Goal: Navigation & Orientation: Understand site structure

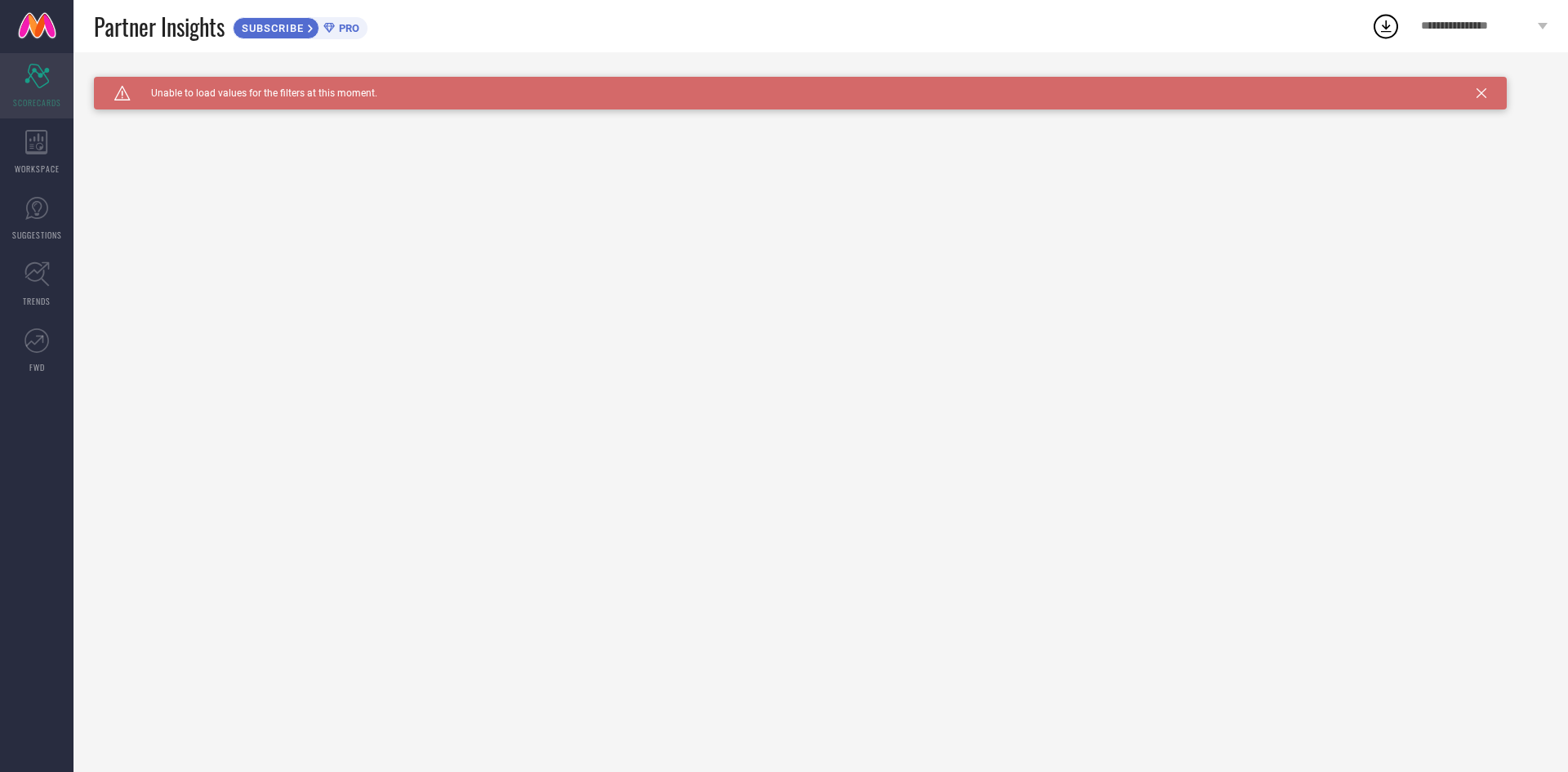
click at [39, 87] on icon at bounding box center [37, 77] width 25 height 25
click at [286, 28] on span "SUBSCRIBE" at bounding box center [271, 28] width 75 height 12
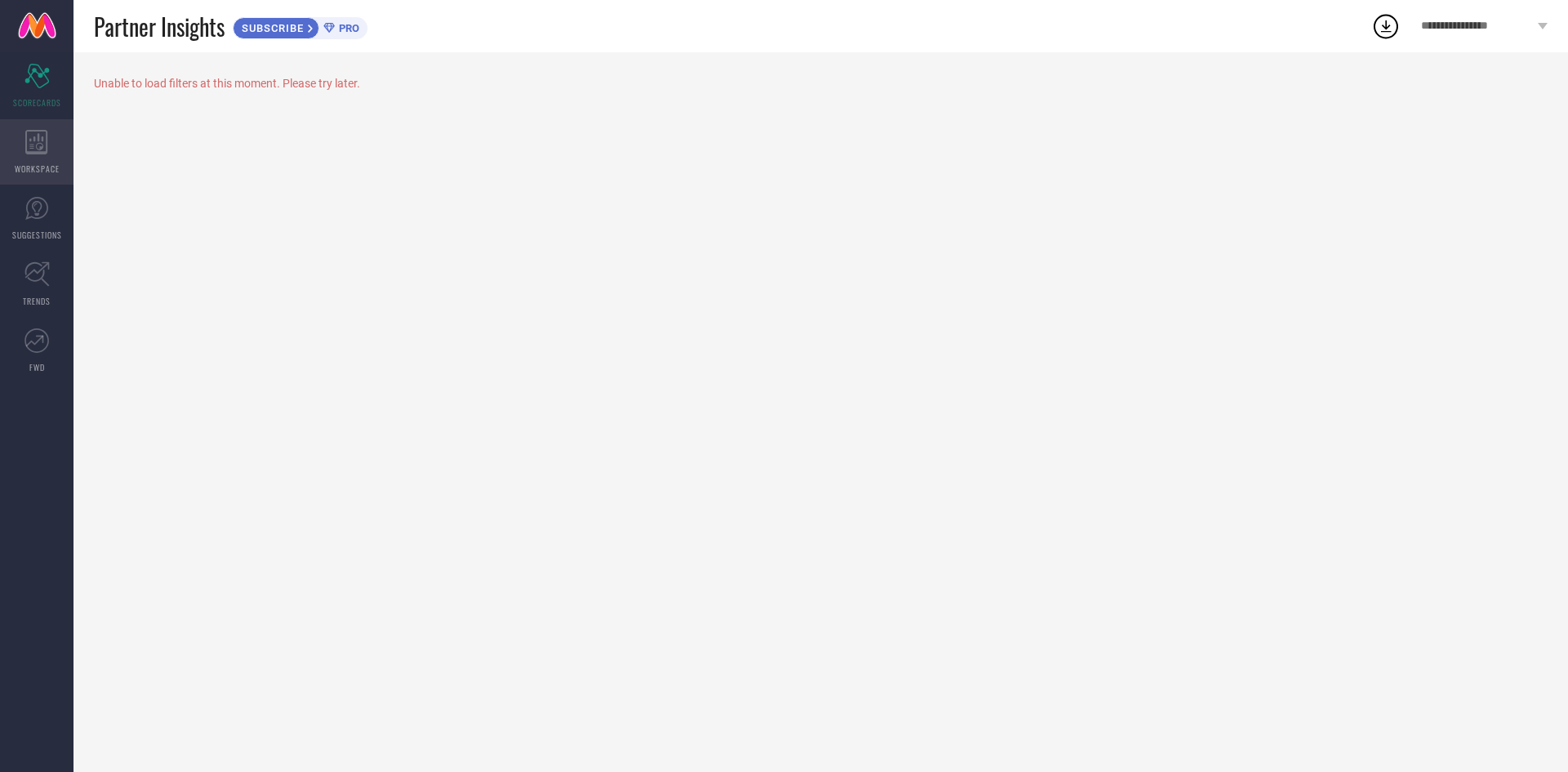
click at [51, 153] on div "WORKSPACE" at bounding box center [36, 152] width 74 height 65
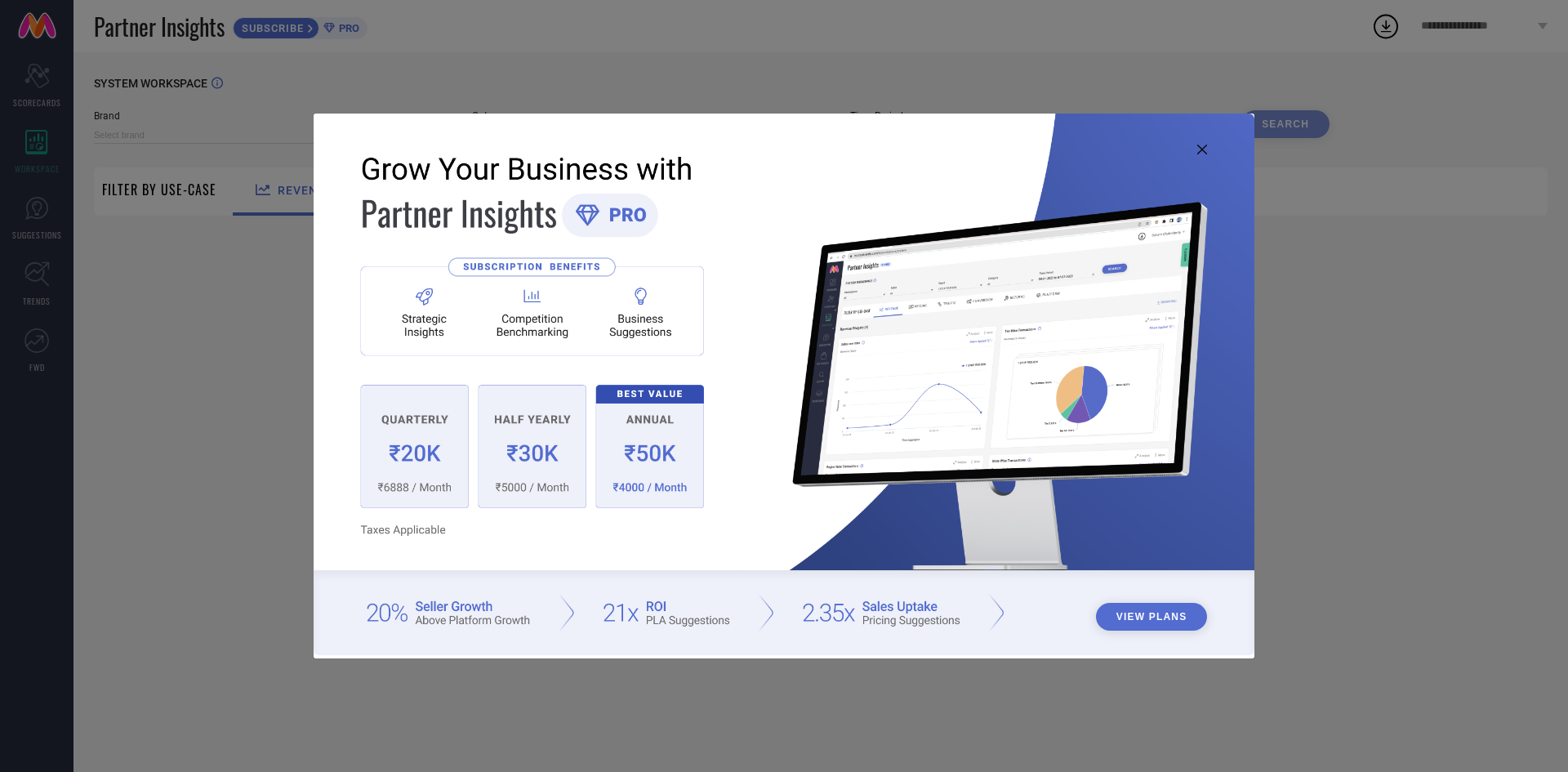
type input "1 STOP FASHION"
type input "All"
click at [1154, 615] on button "View Plans" at bounding box center [1152, 617] width 112 height 28
click at [164, 305] on div "View Plans" at bounding box center [784, 386] width 1568 height 772
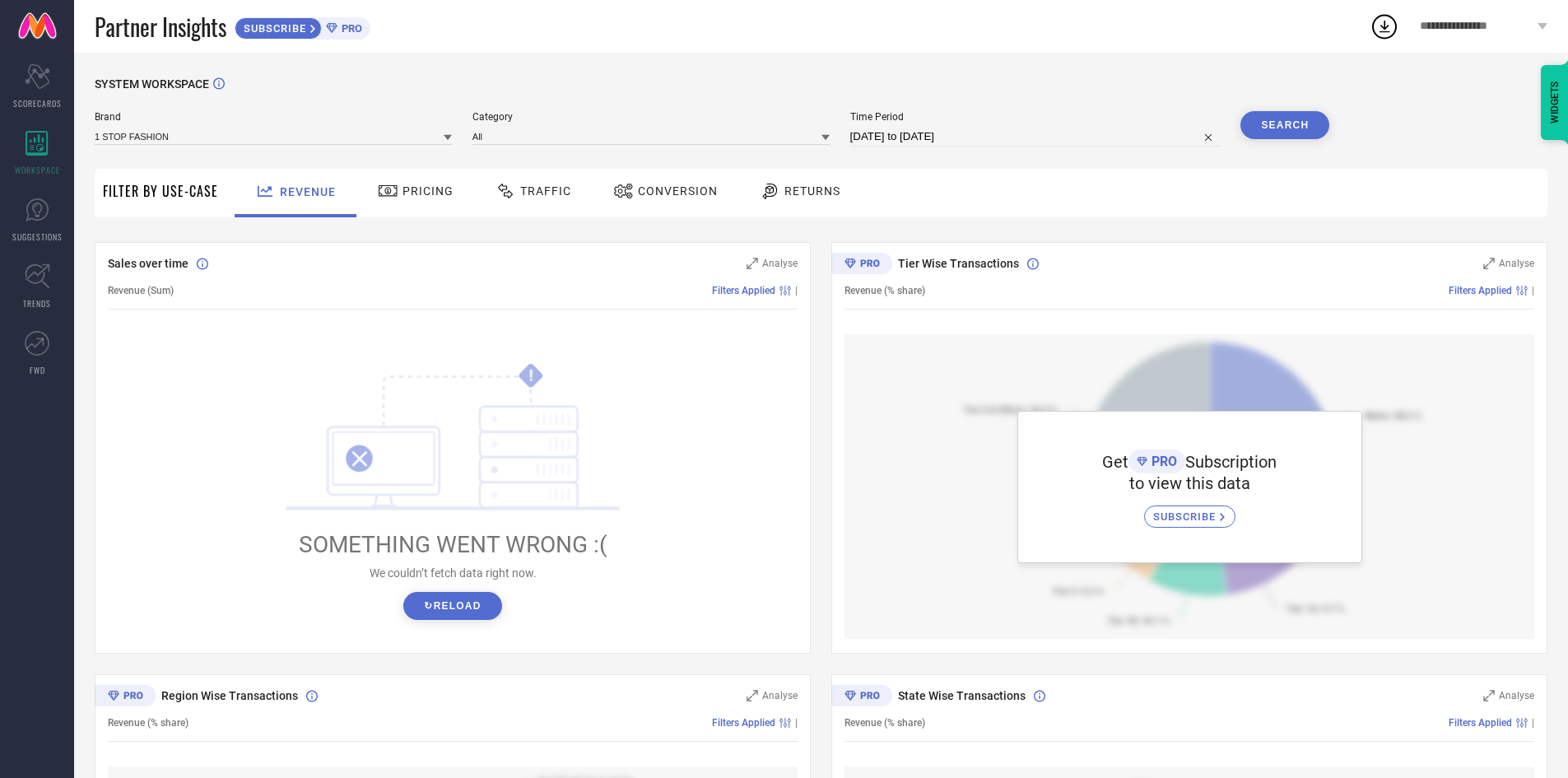
click at [447, 182] on div "Pricing" at bounding box center [415, 190] width 84 height 28
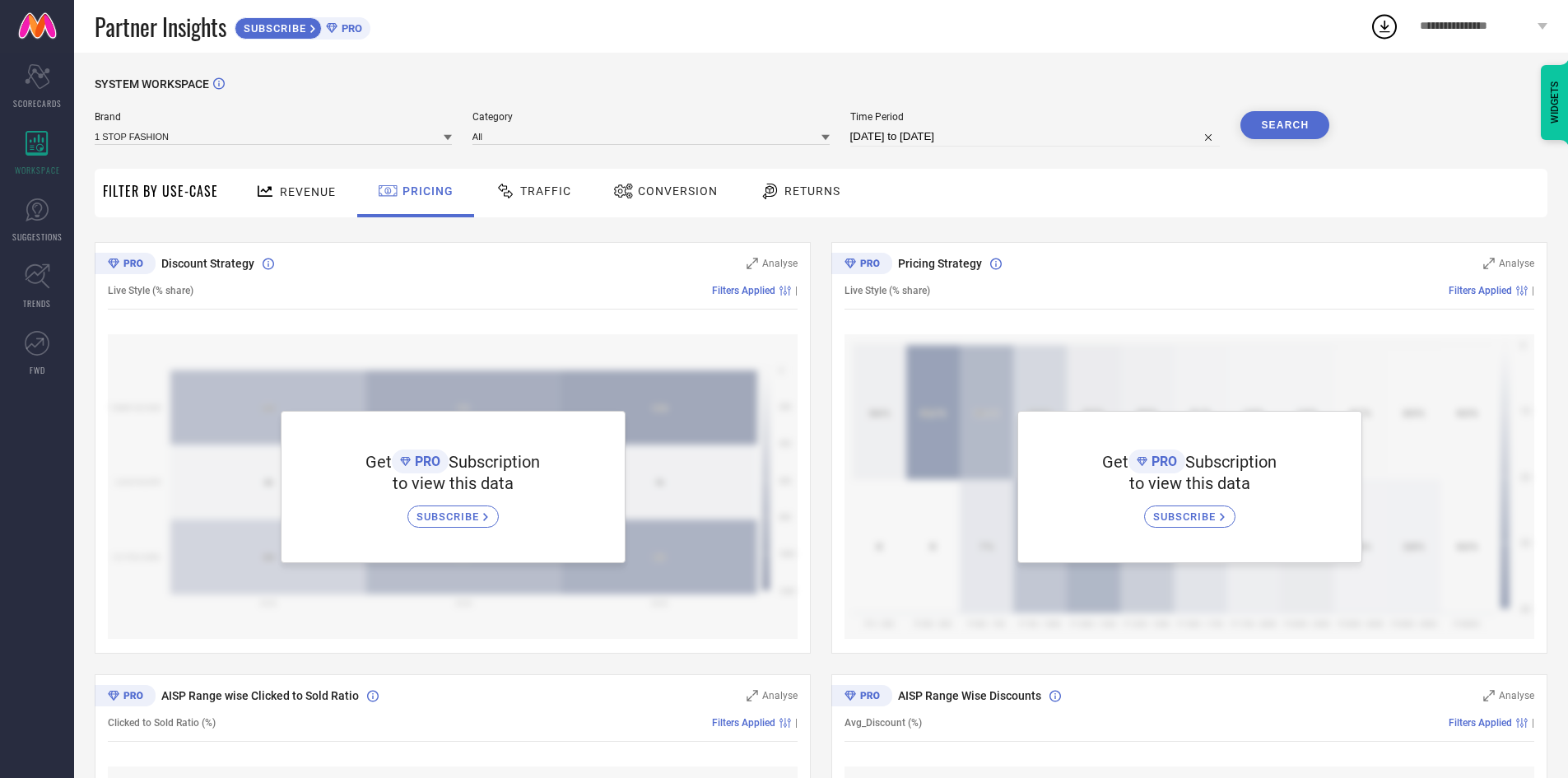
click at [536, 187] on span "Traffic" at bounding box center [545, 191] width 51 height 14
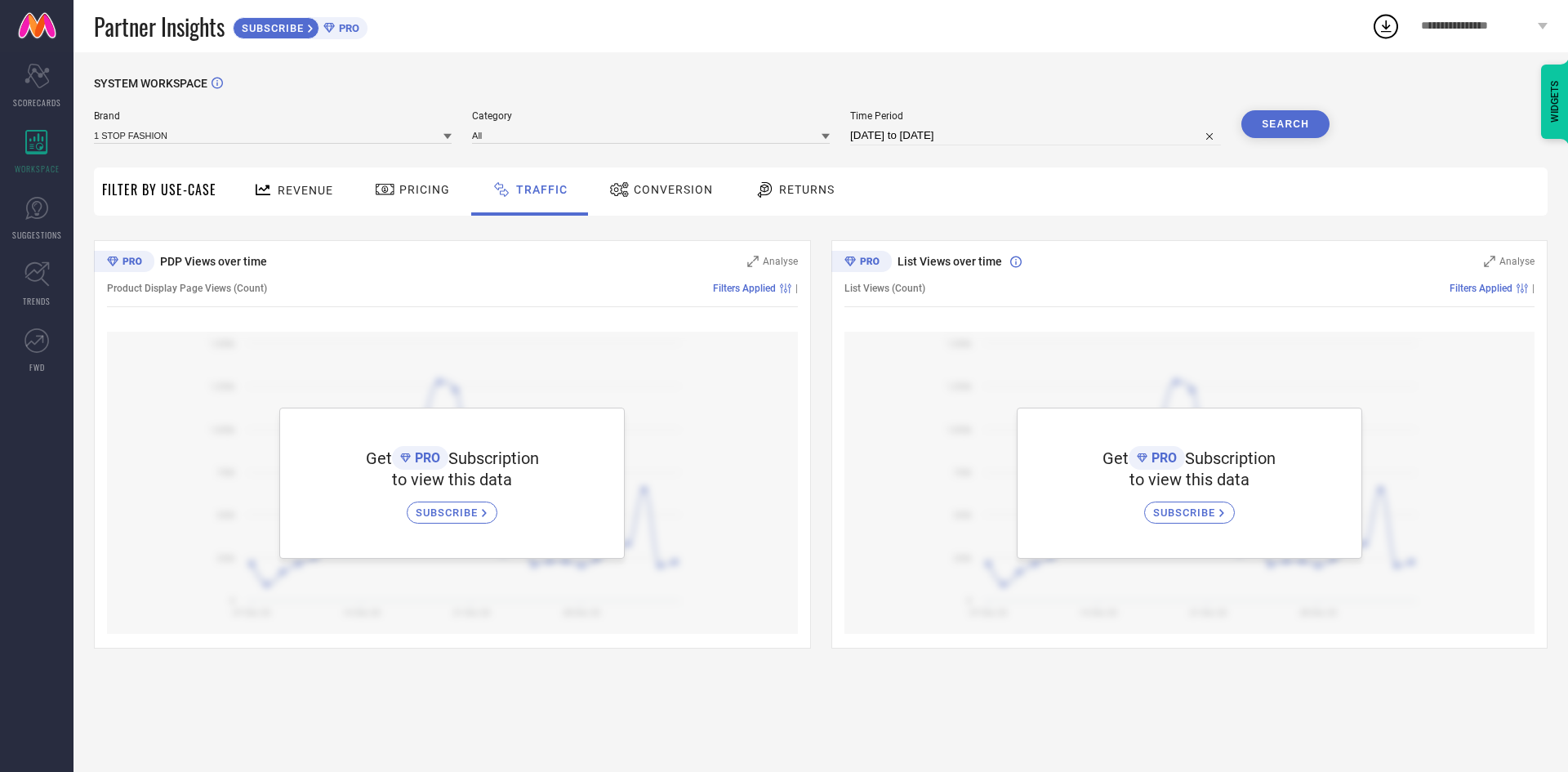
click at [677, 190] on span "Conversion" at bounding box center [673, 190] width 79 height 13
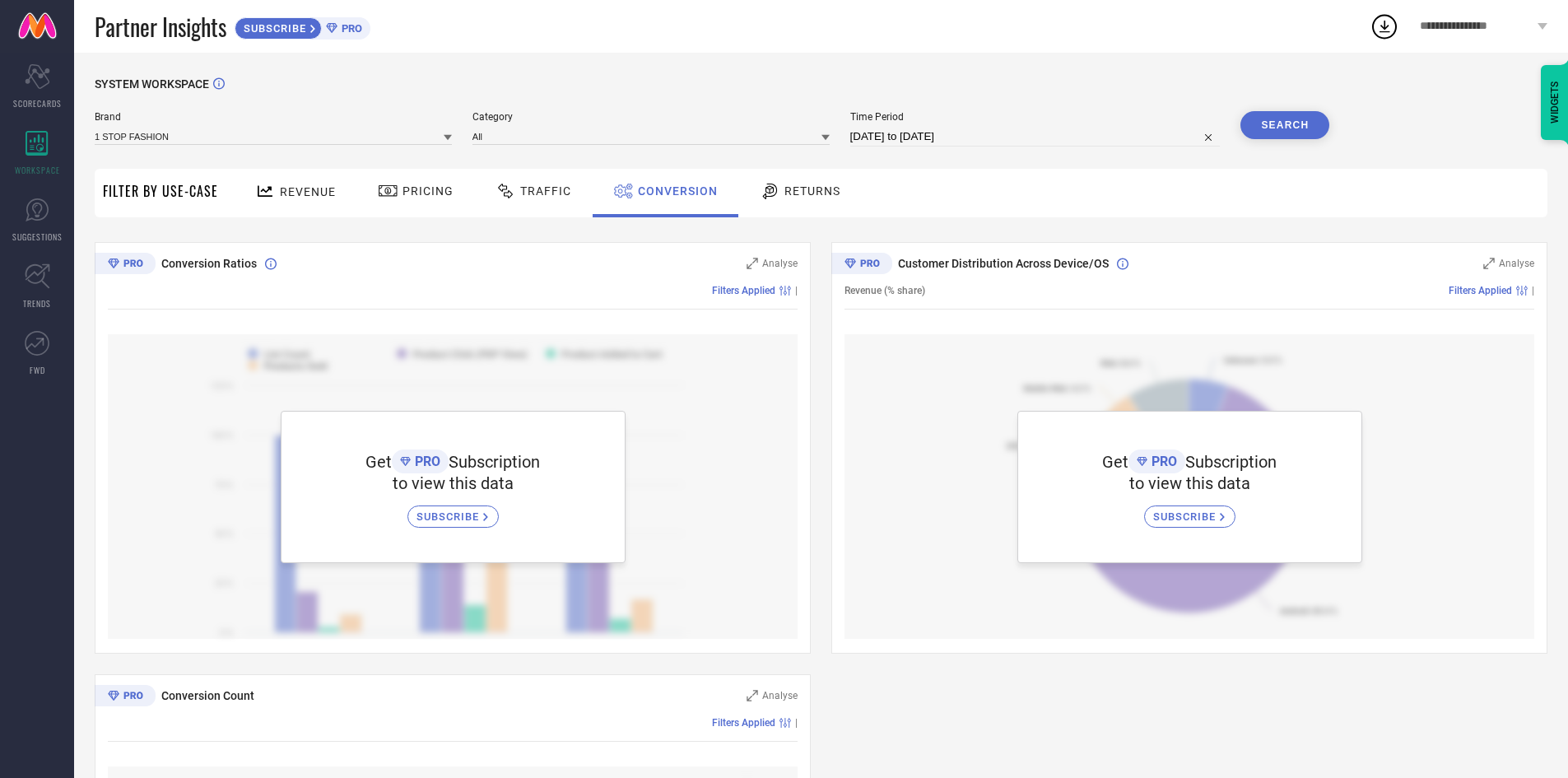
click at [780, 182] on div at bounding box center [772, 191] width 25 height 19
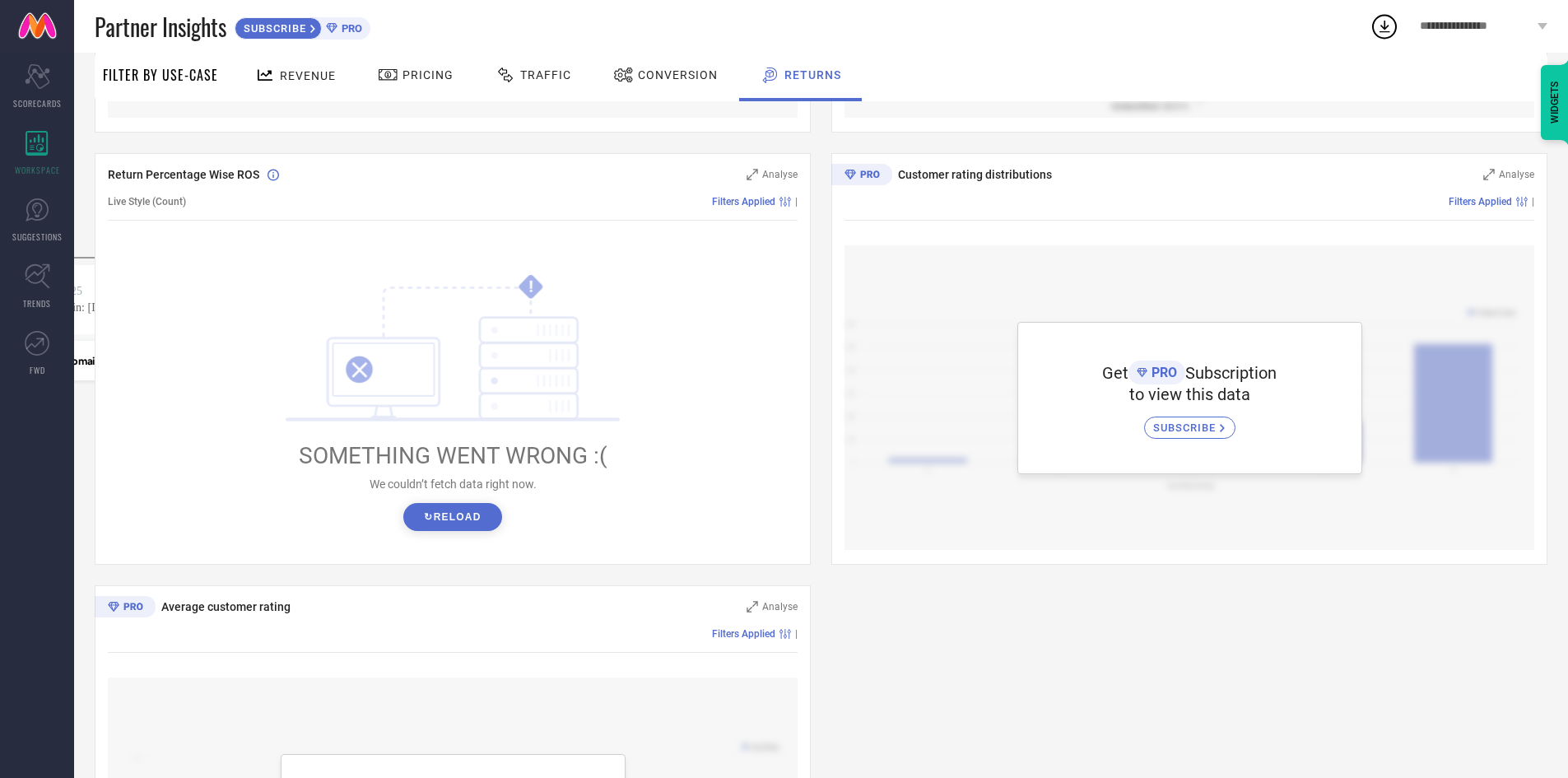
scroll to position [765, 0]
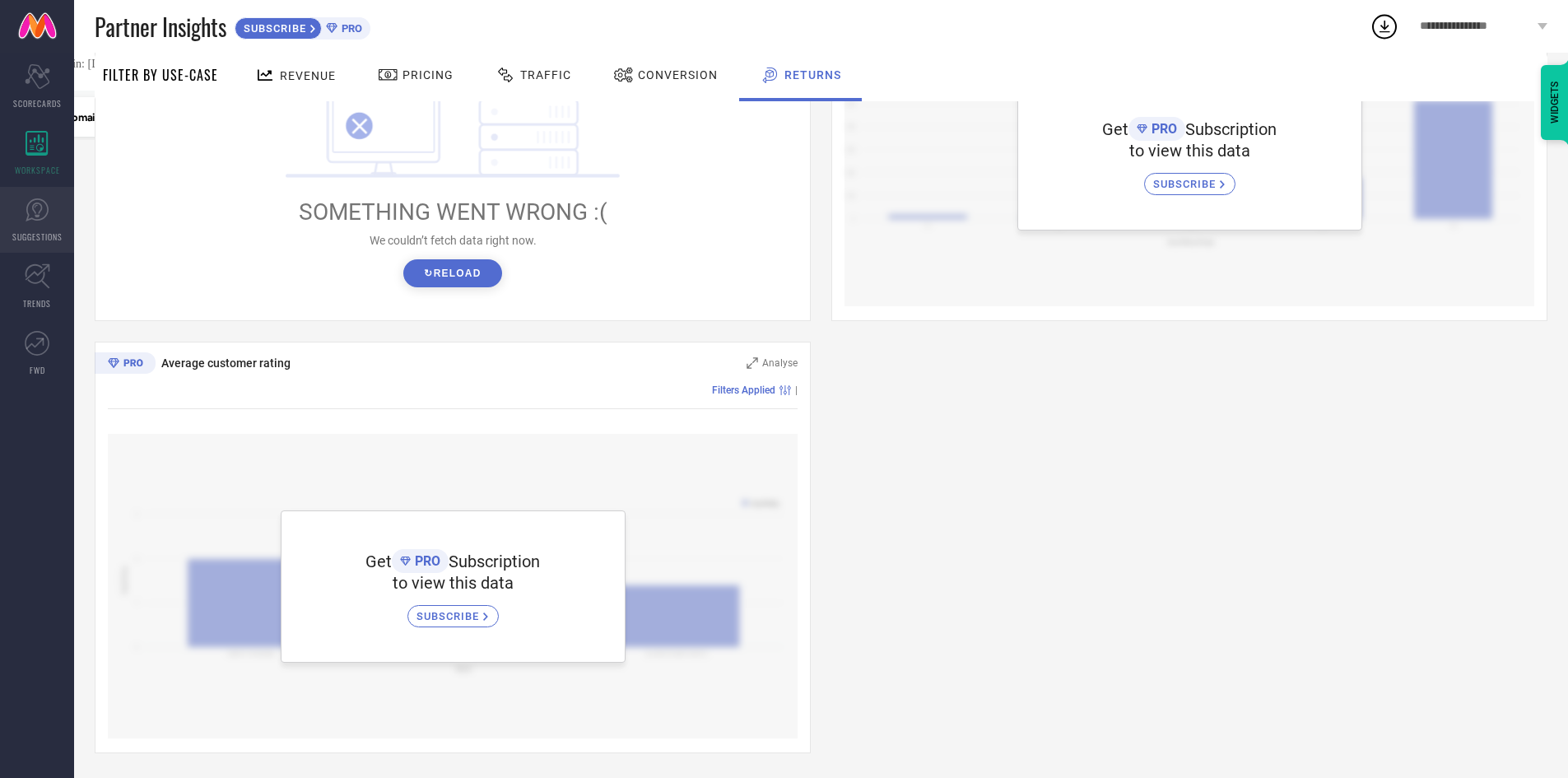
click at [46, 206] on icon at bounding box center [38, 210] width 25 height 25
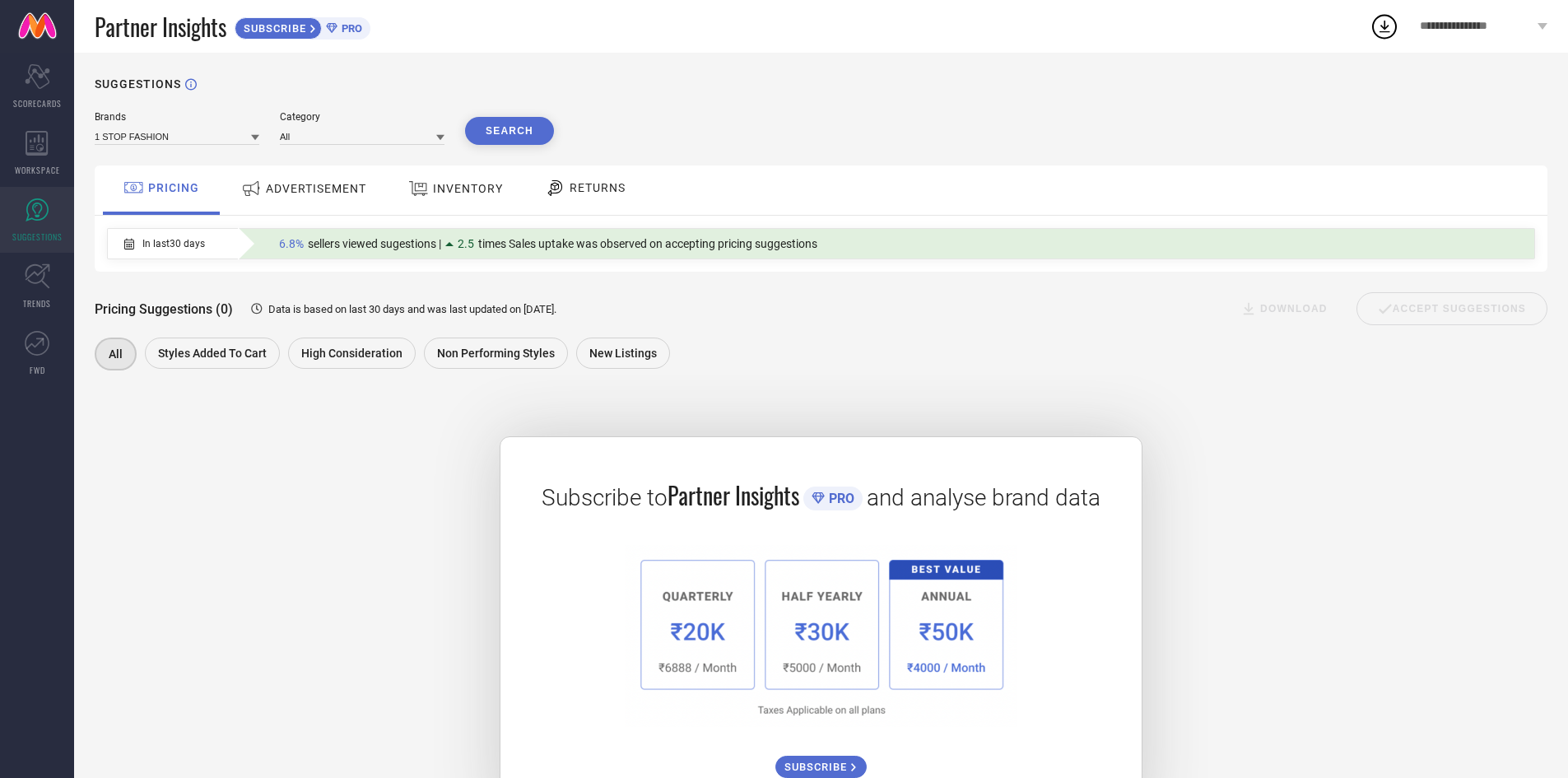
click at [332, 198] on div "ADVERTISEMENT" at bounding box center [304, 188] width 133 height 30
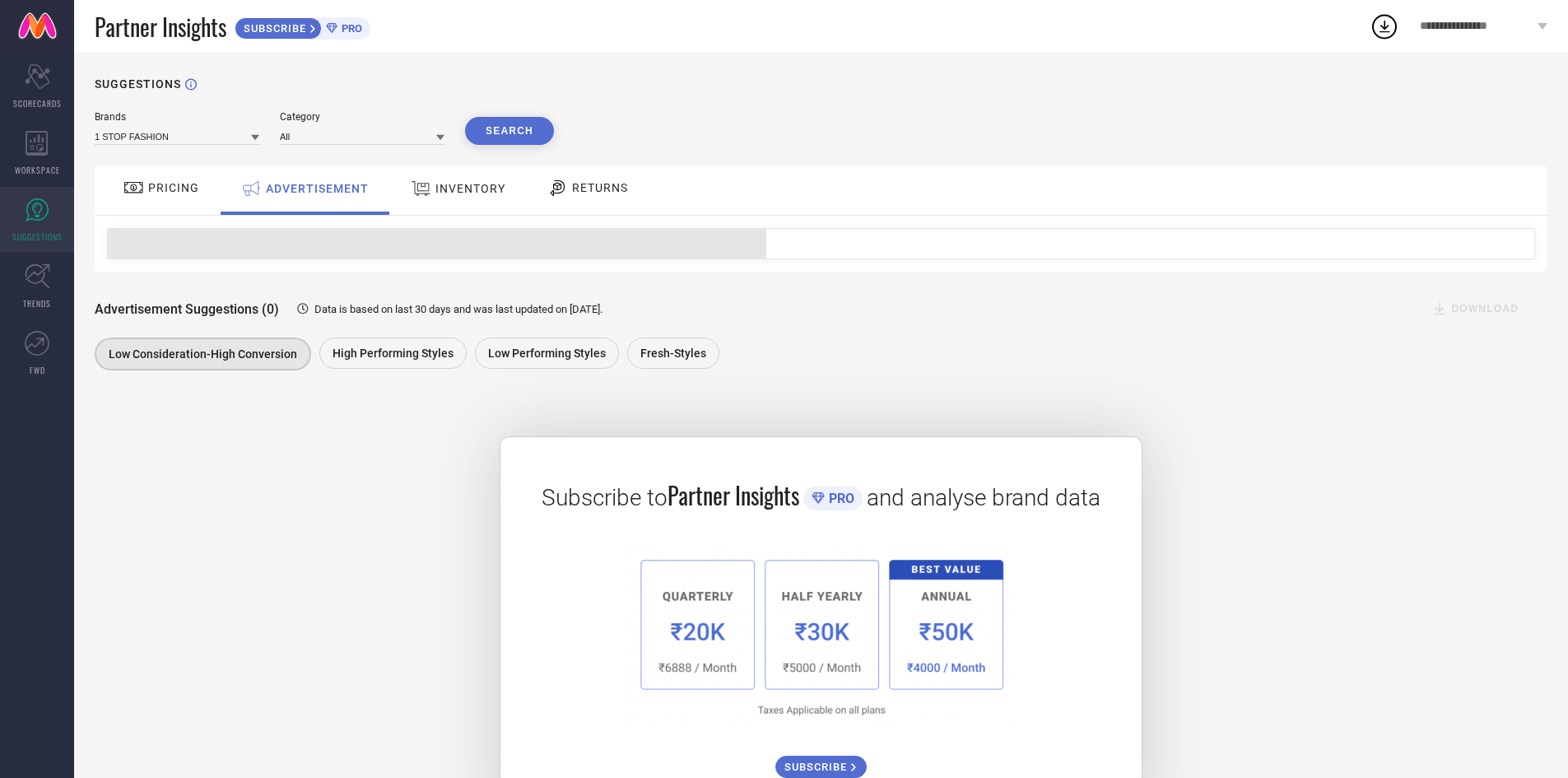
click at [449, 192] on span "INVENTORY" at bounding box center [470, 189] width 70 height 14
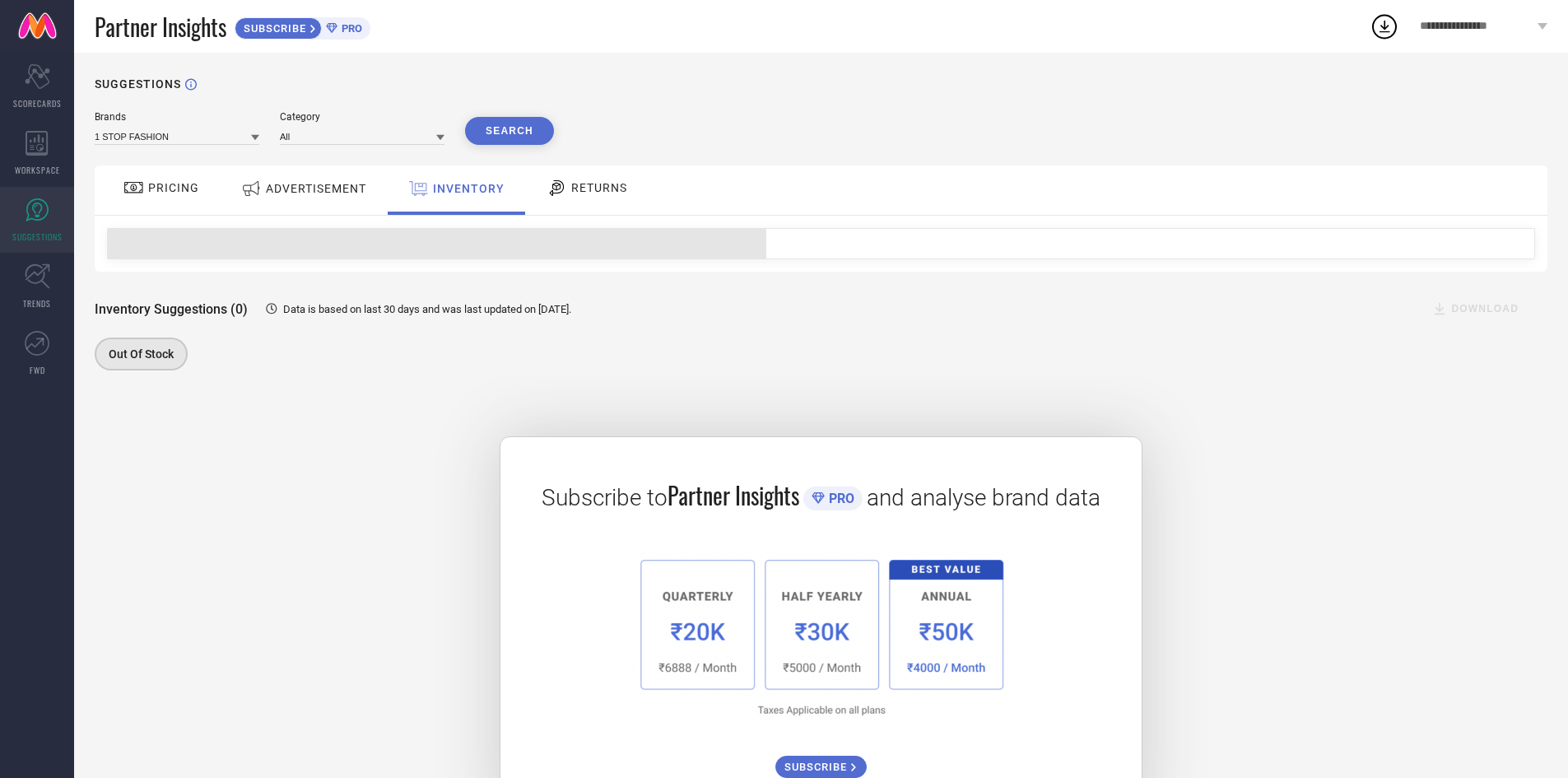
click at [558, 191] on icon at bounding box center [556, 187] width 20 height 19
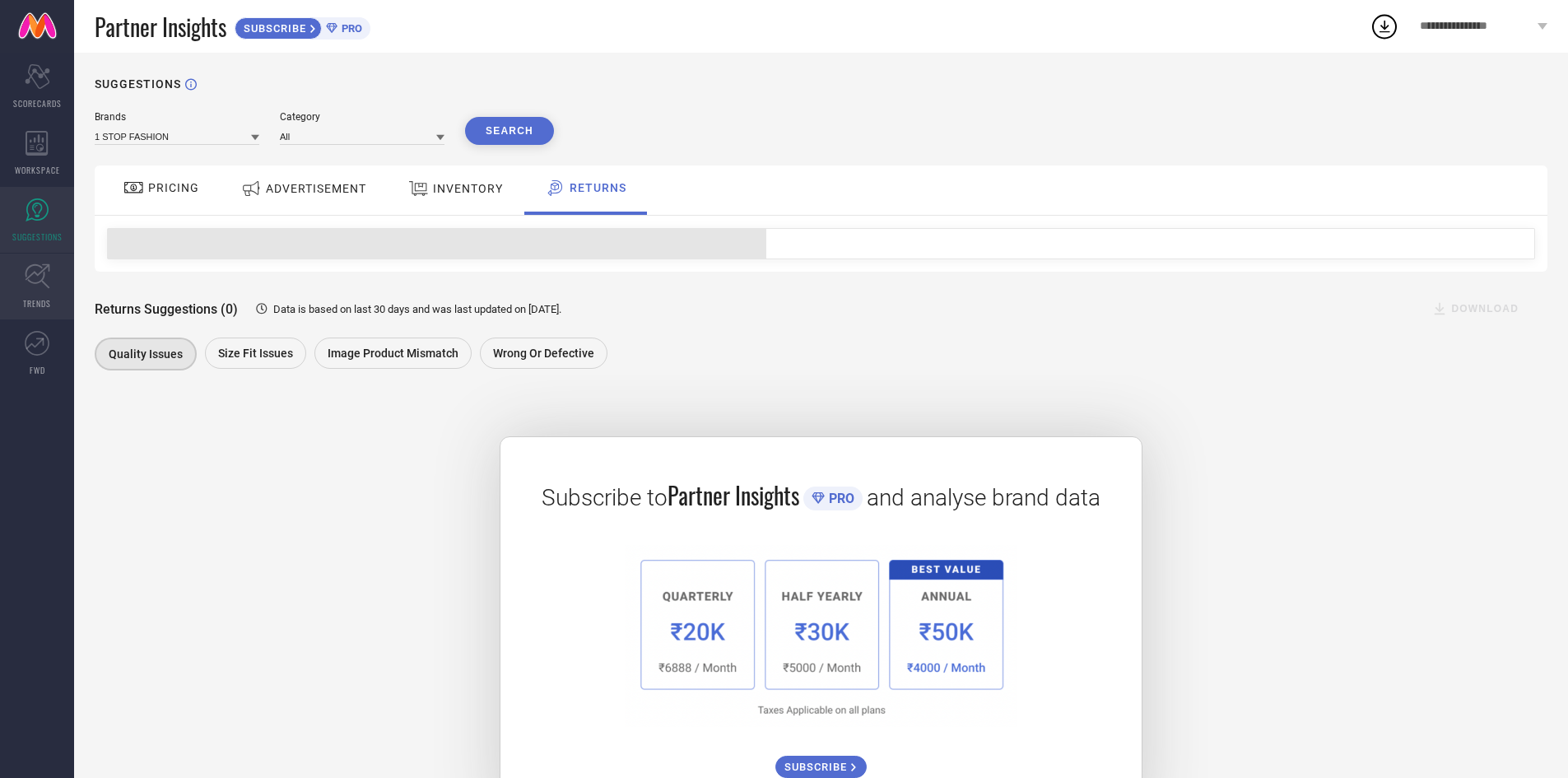
click at [34, 284] on icon at bounding box center [38, 276] width 25 height 25
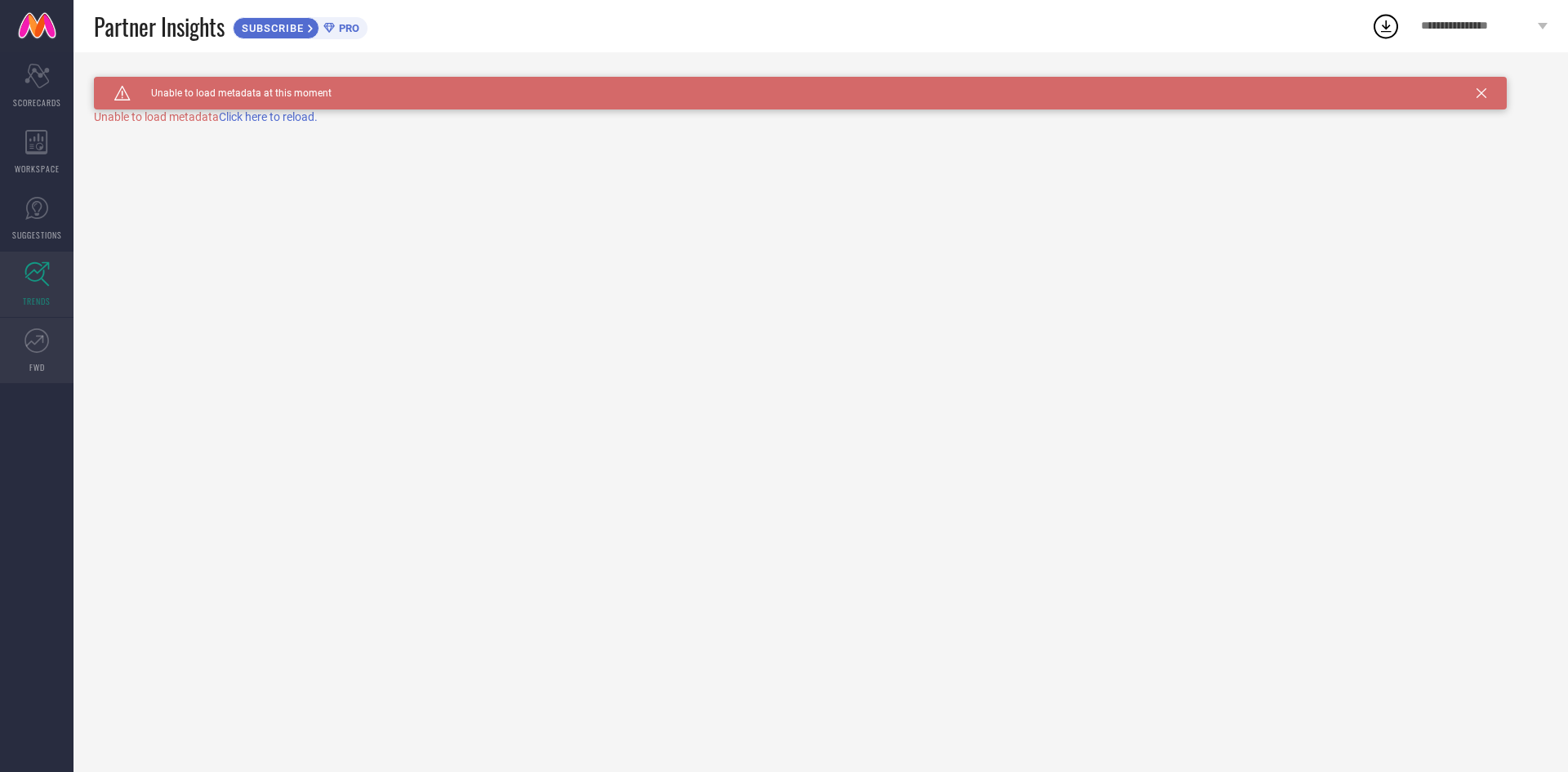
click at [34, 361] on span "FWD" at bounding box center [37, 367] width 15 height 12
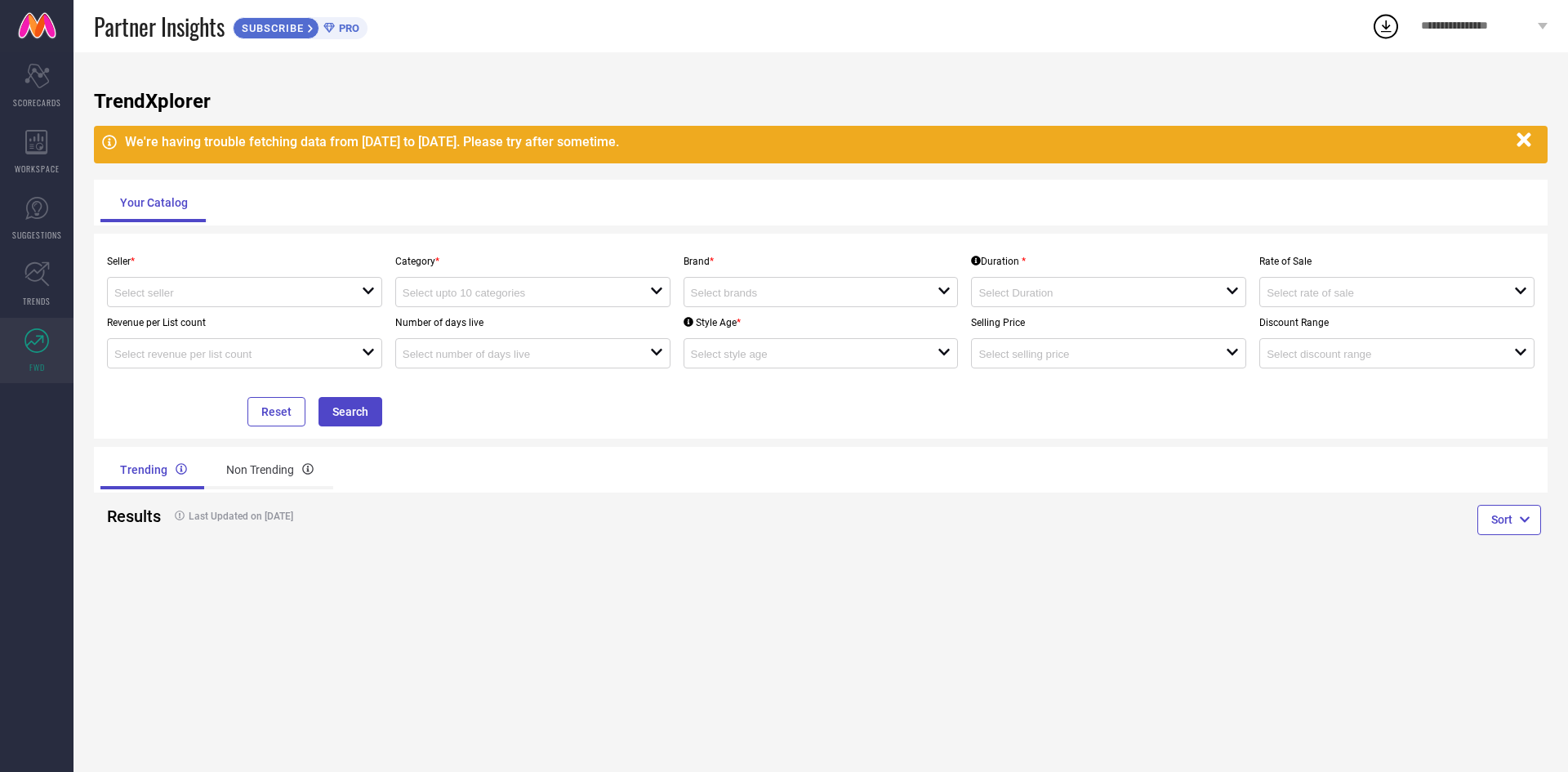
click at [1395, 34] on circle at bounding box center [1386, 27] width 23 height 23
